Goal: Use online tool/utility: Utilize a website feature to perform a specific function

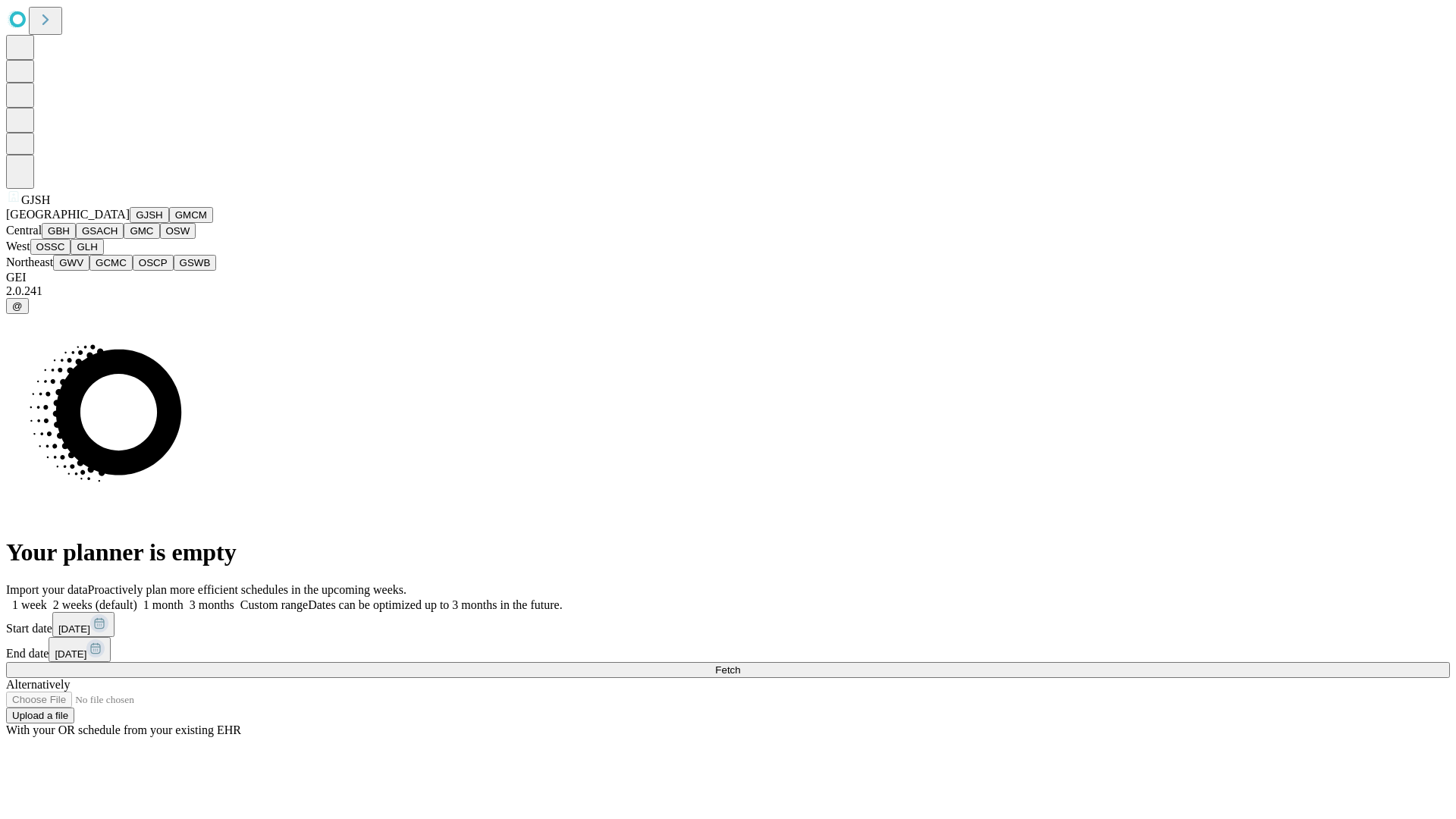
click at [130, 223] on button "GJSH" at bounding box center [149, 214] width 39 height 16
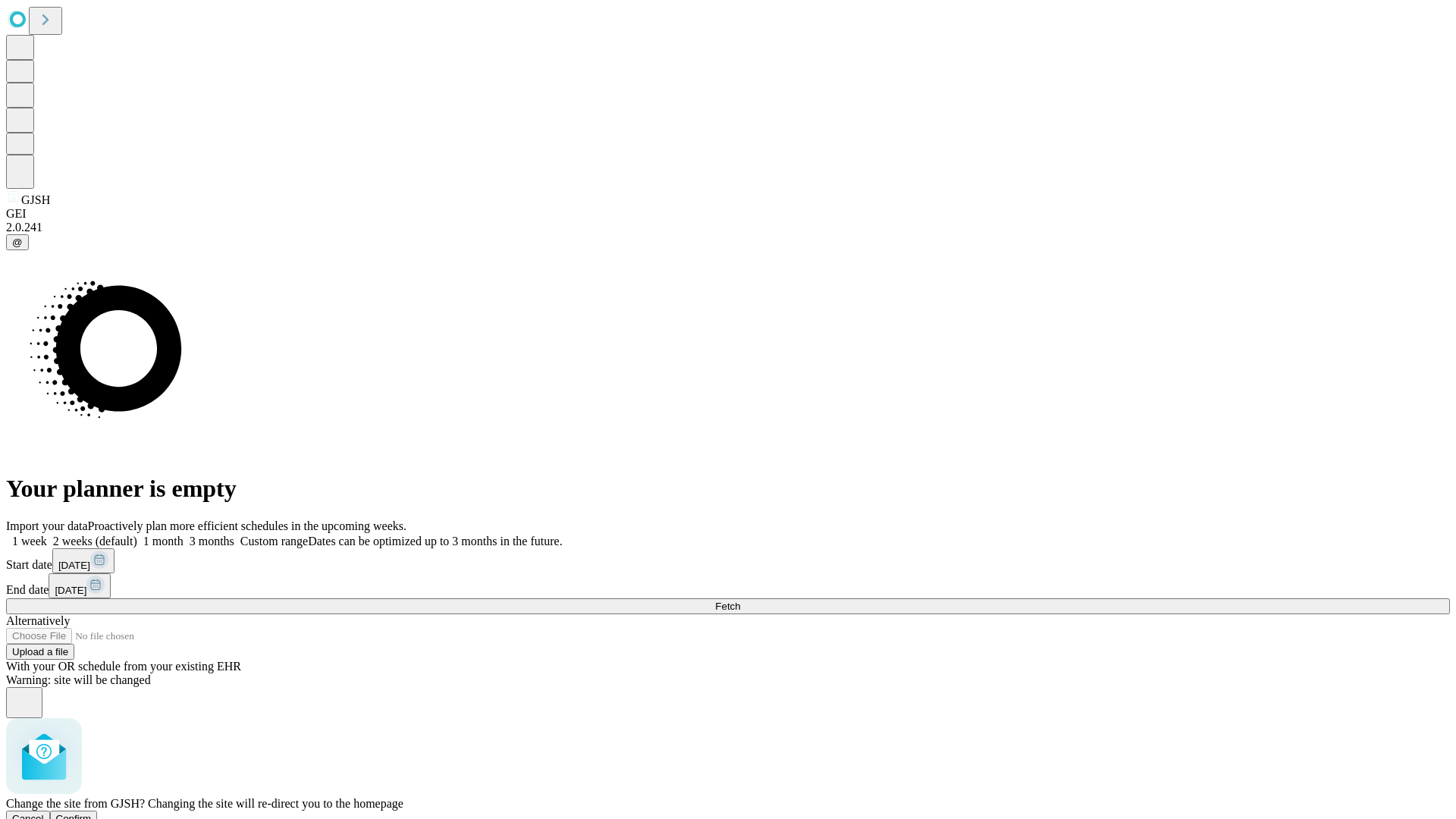
click at [92, 813] on span "Confirm" at bounding box center [74, 819] width 36 height 11
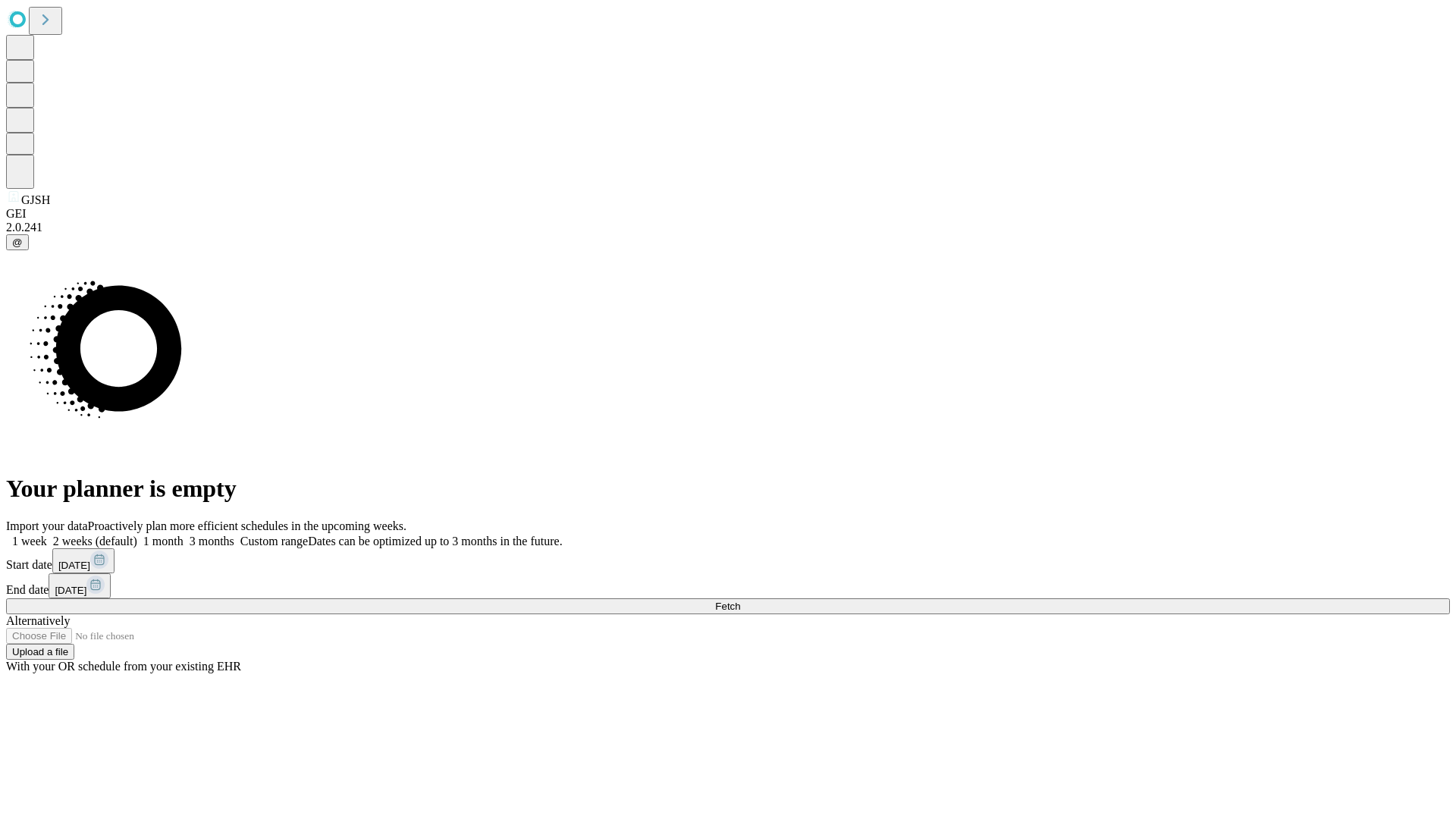
click at [47, 535] on label "1 week" at bounding box center [26, 542] width 41 height 13
click at [740, 601] on span "Fetch" at bounding box center [728, 606] width 25 height 11
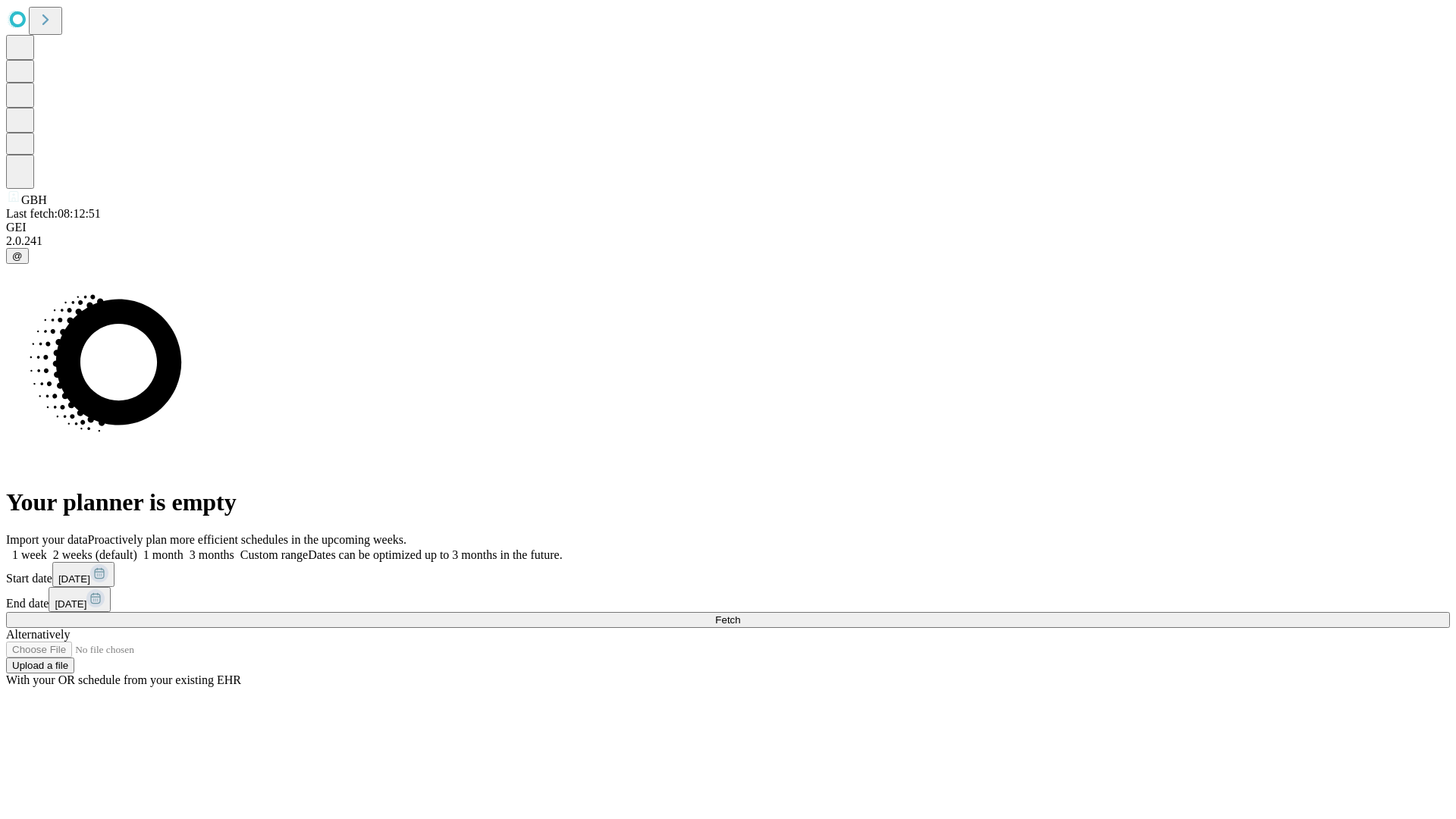
click at [47, 548] on label "1 week" at bounding box center [26, 555] width 41 height 13
click at [740, 614] on span "Fetch" at bounding box center [728, 620] width 25 height 11
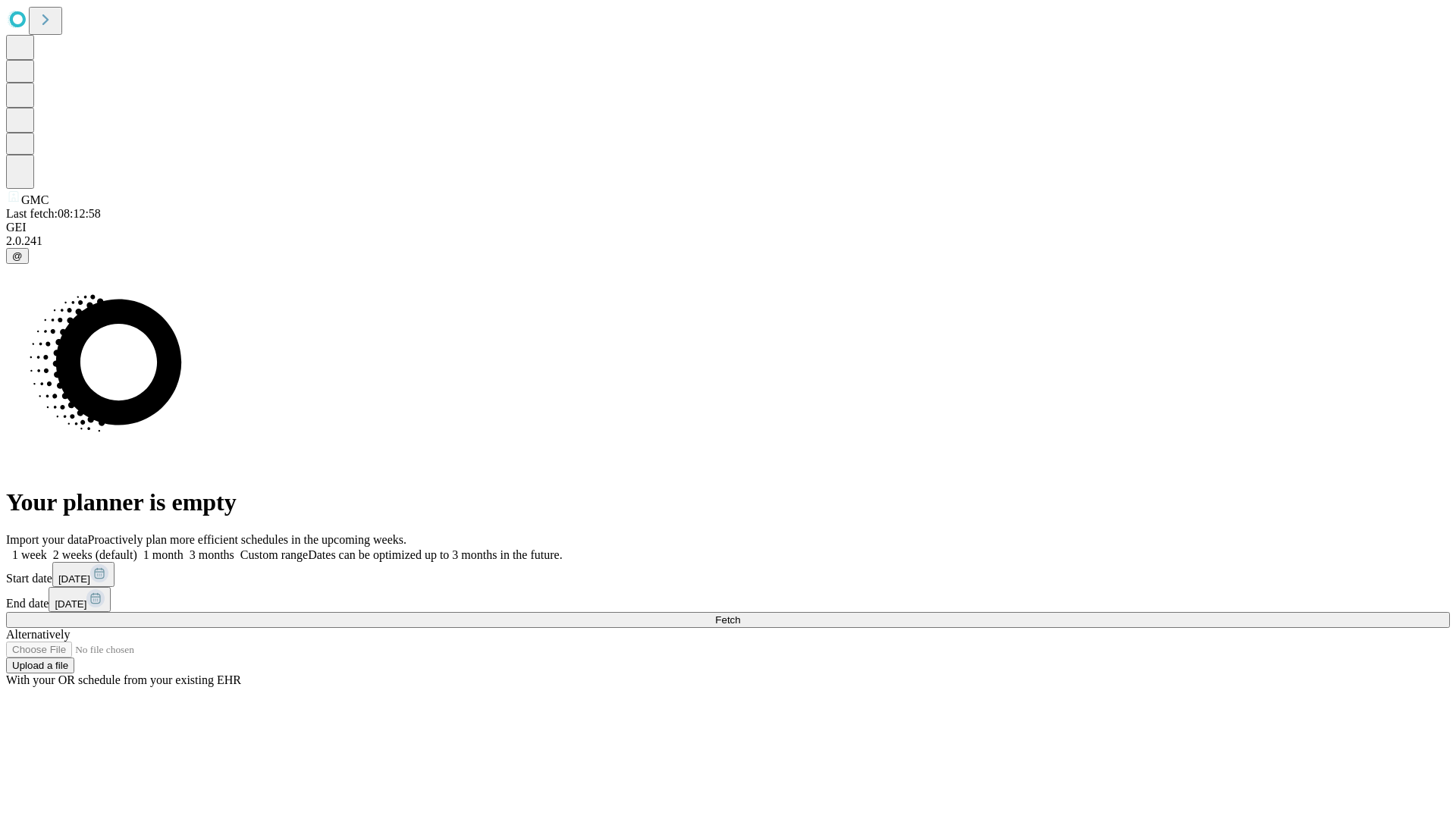
click at [740, 614] on span "Fetch" at bounding box center [728, 620] width 25 height 11
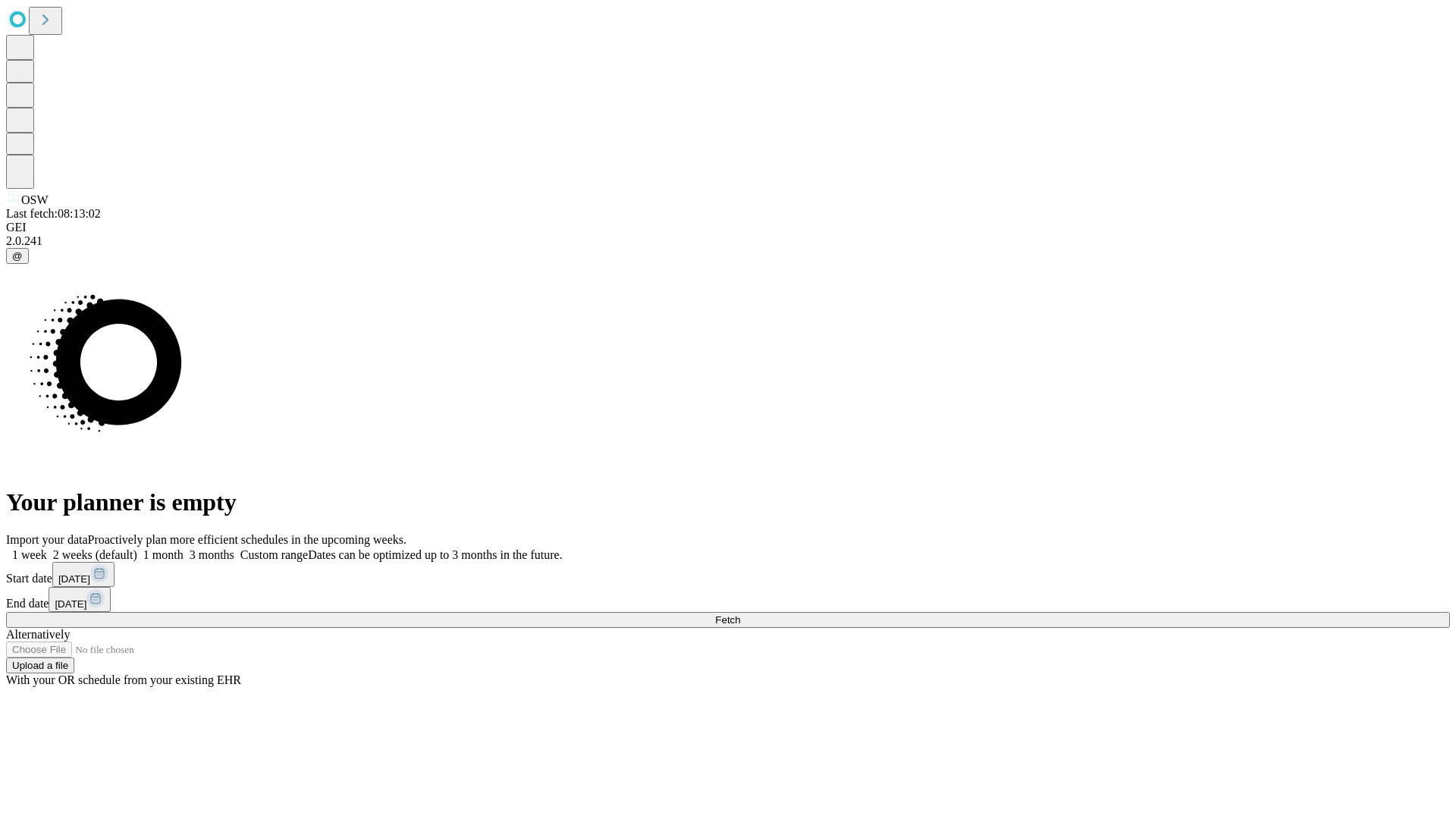
click at [740, 614] on span "Fetch" at bounding box center [728, 620] width 25 height 11
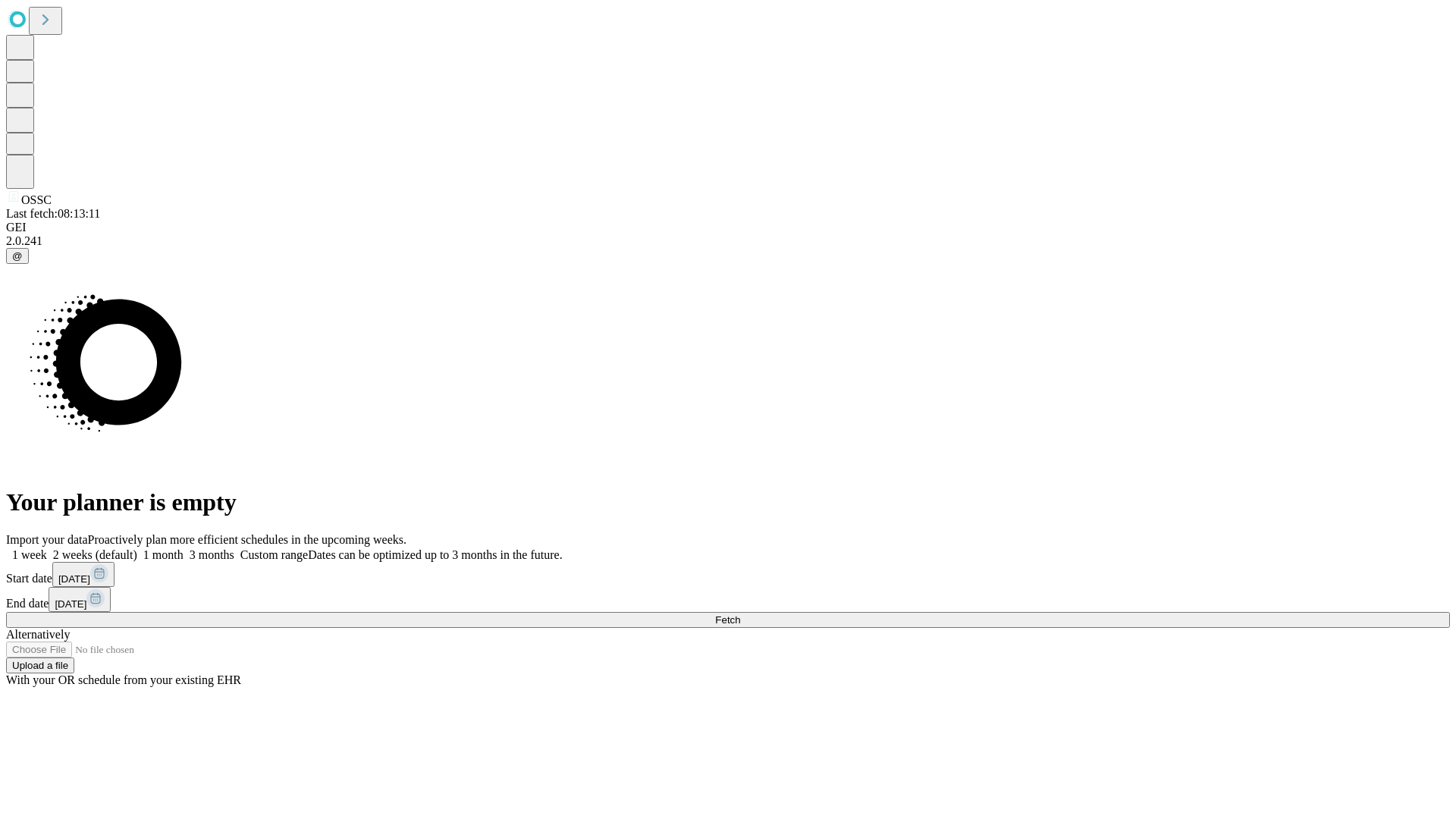
click at [47, 548] on label "1 week" at bounding box center [26, 555] width 41 height 13
click at [740, 614] on span "Fetch" at bounding box center [728, 620] width 25 height 11
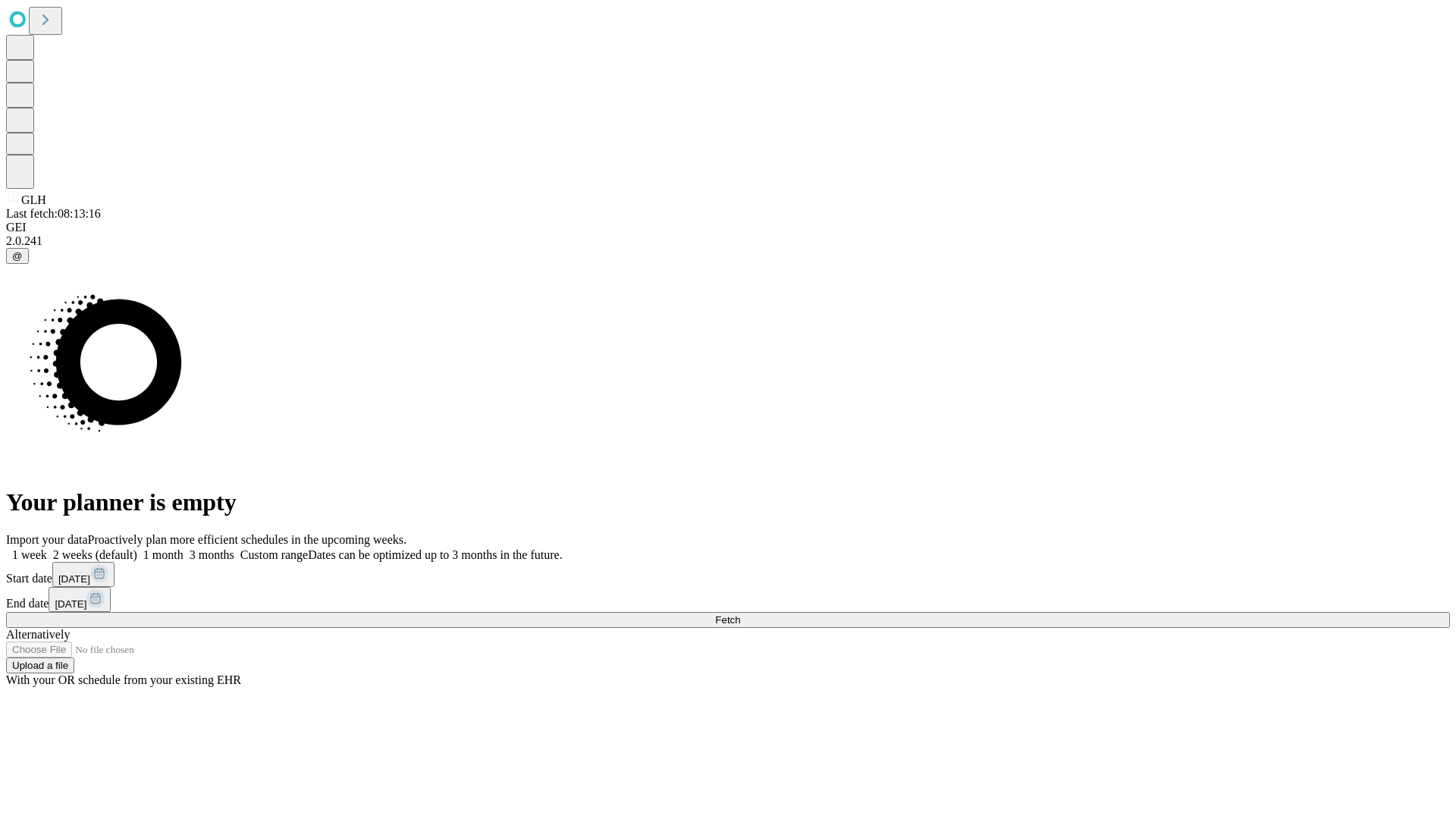
click at [47, 548] on label "1 week" at bounding box center [26, 555] width 41 height 13
click at [740, 614] on span "Fetch" at bounding box center [728, 620] width 25 height 11
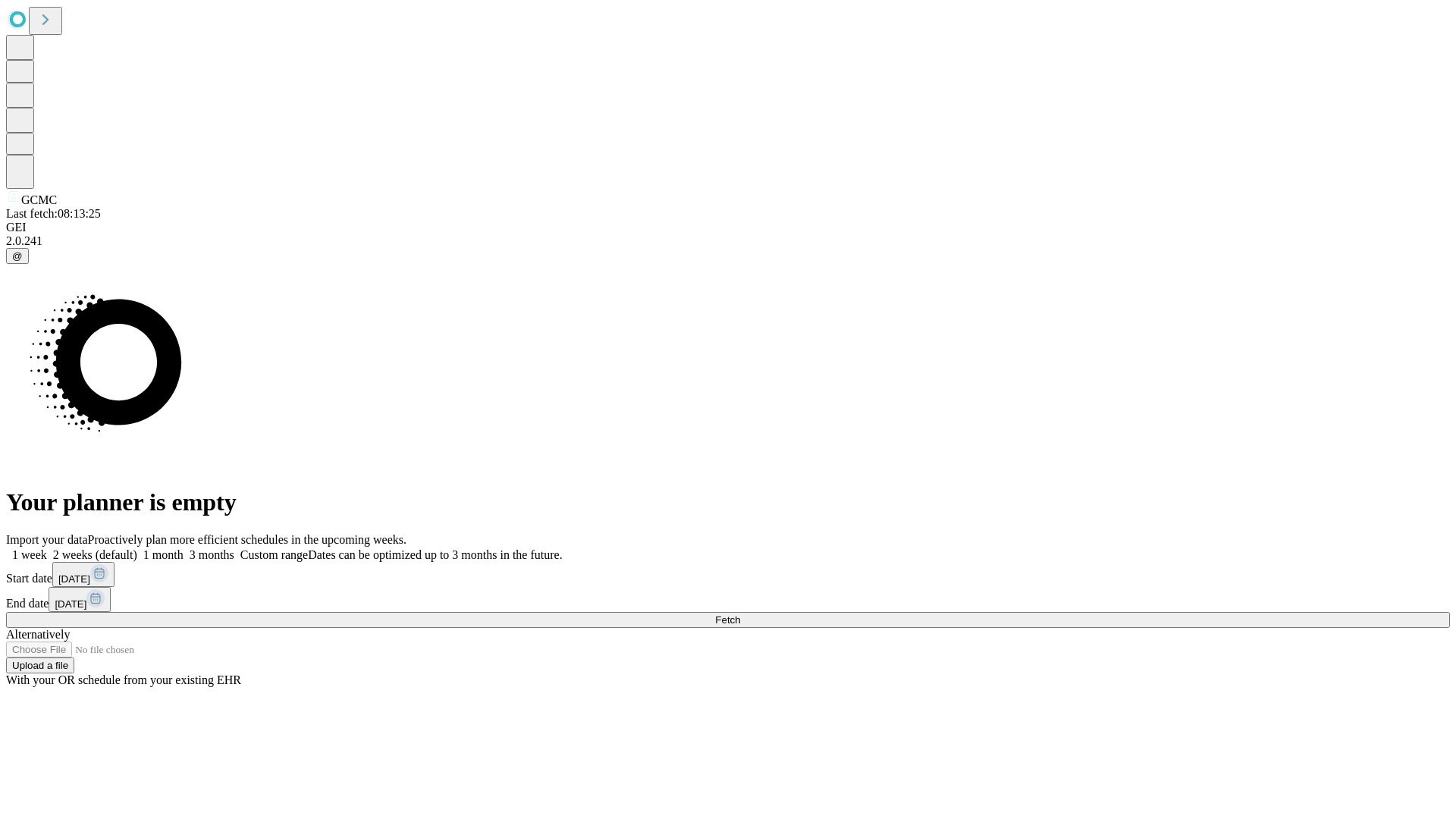
click at [47, 548] on label "1 week" at bounding box center [26, 555] width 41 height 13
click at [740, 614] on span "Fetch" at bounding box center [728, 620] width 25 height 11
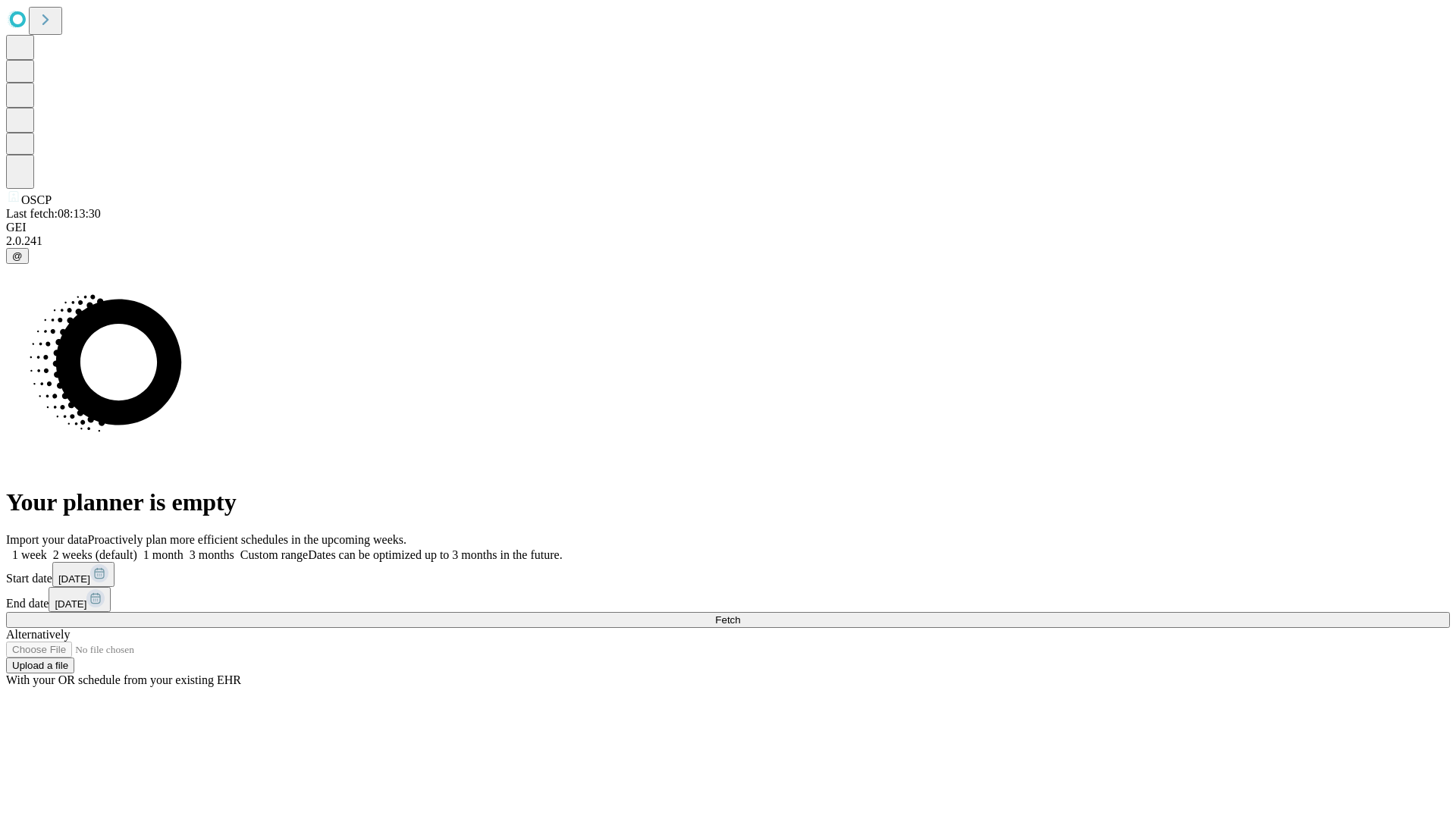
click at [47, 548] on label "1 week" at bounding box center [26, 555] width 41 height 13
click at [740, 614] on span "Fetch" at bounding box center [728, 620] width 25 height 11
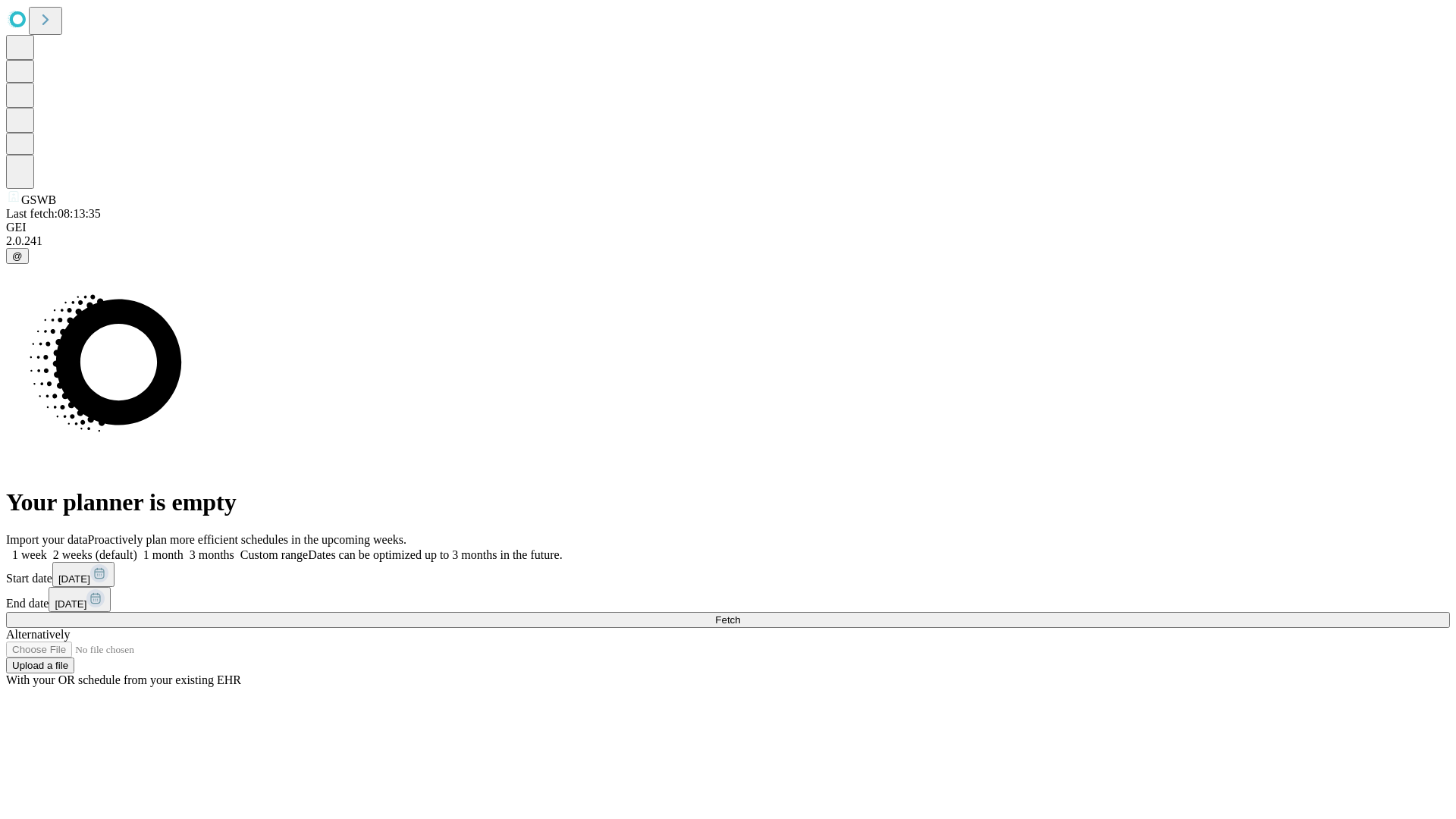
click at [47, 548] on label "1 week" at bounding box center [26, 555] width 41 height 13
click at [740, 614] on span "Fetch" at bounding box center [728, 620] width 25 height 11
